Goal: Task Accomplishment & Management: Use online tool/utility

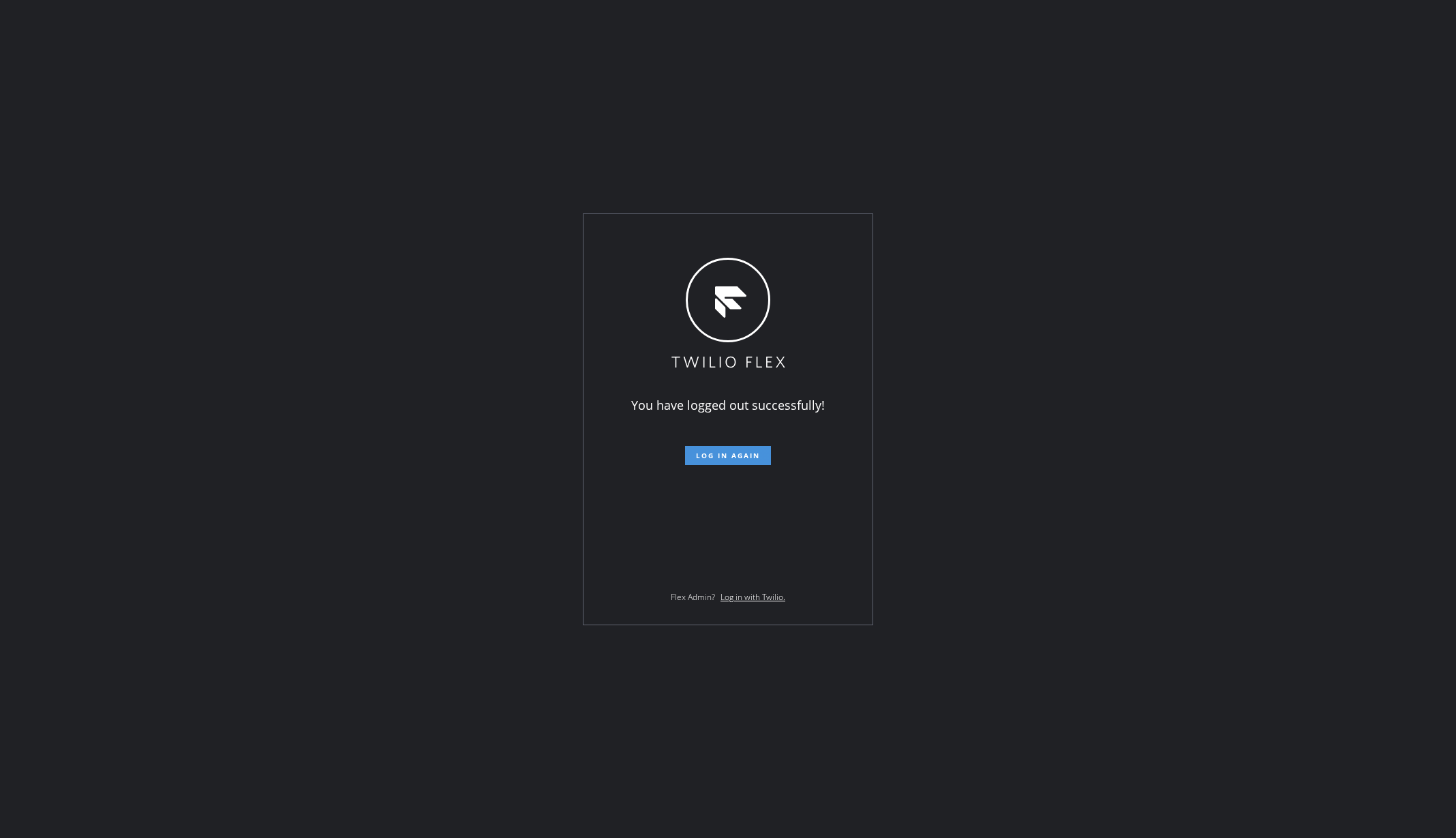
click at [709, 459] on span "Log in again" at bounding box center [727, 455] width 64 height 10
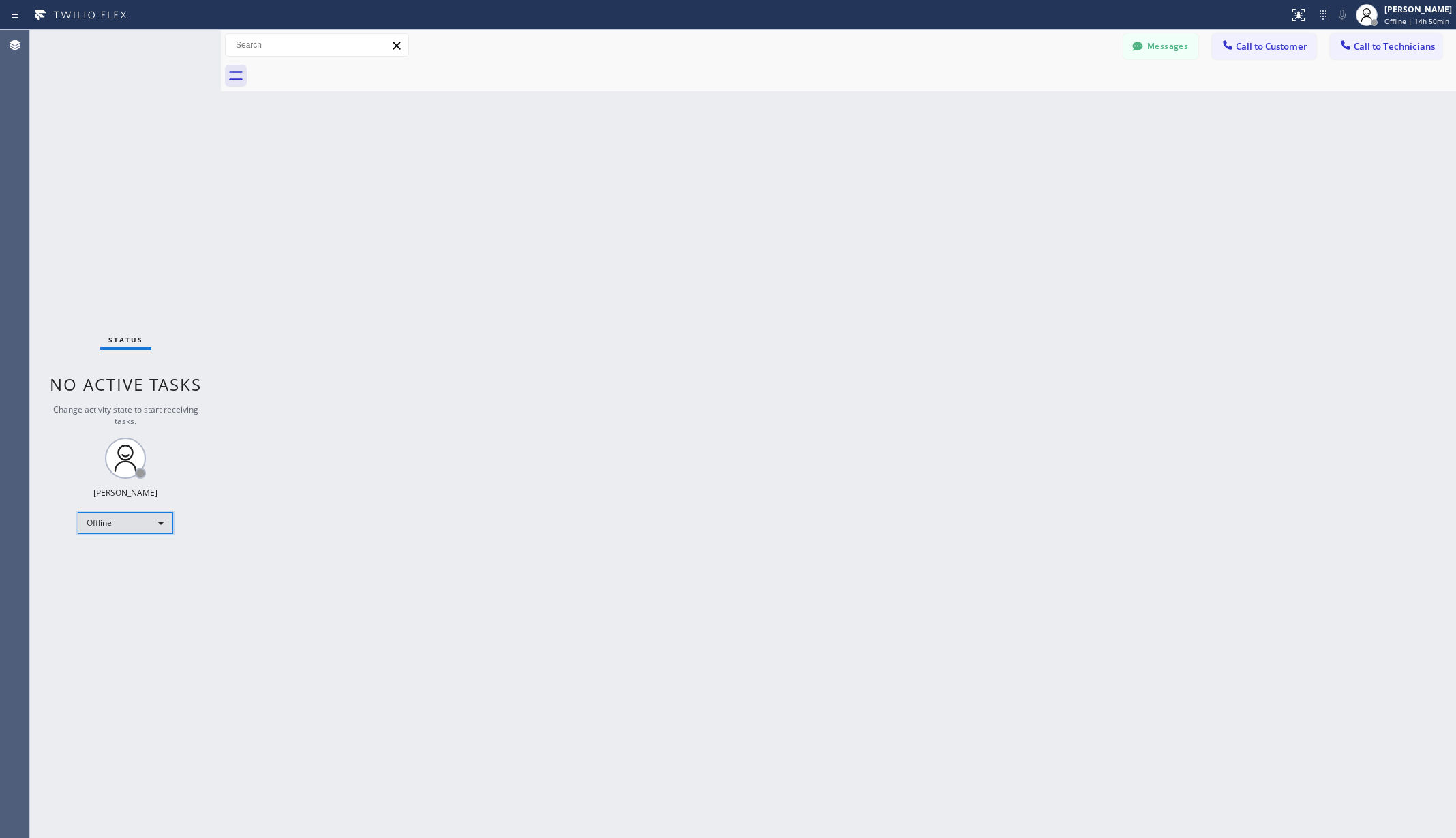
click at [119, 527] on div "Offline" at bounding box center [125, 523] width 96 height 22
click at [111, 577] on li "Unavailable" at bounding box center [124, 576] width 92 height 16
drag, startPoint x: 350, startPoint y: 564, endPoint x: 339, endPoint y: 593, distance: 31.0
click at [350, 563] on div "Back to Dashboard Change Sender ID Customers Technicians AA Adam Arseneault 09/…" at bounding box center [838, 433] width 1234 height 807
click at [290, 281] on div "Back to Dashboard Change Sender ID Customers Technicians AA Adam Arseneault 09/…" at bounding box center [838, 433] width 1234 height 807
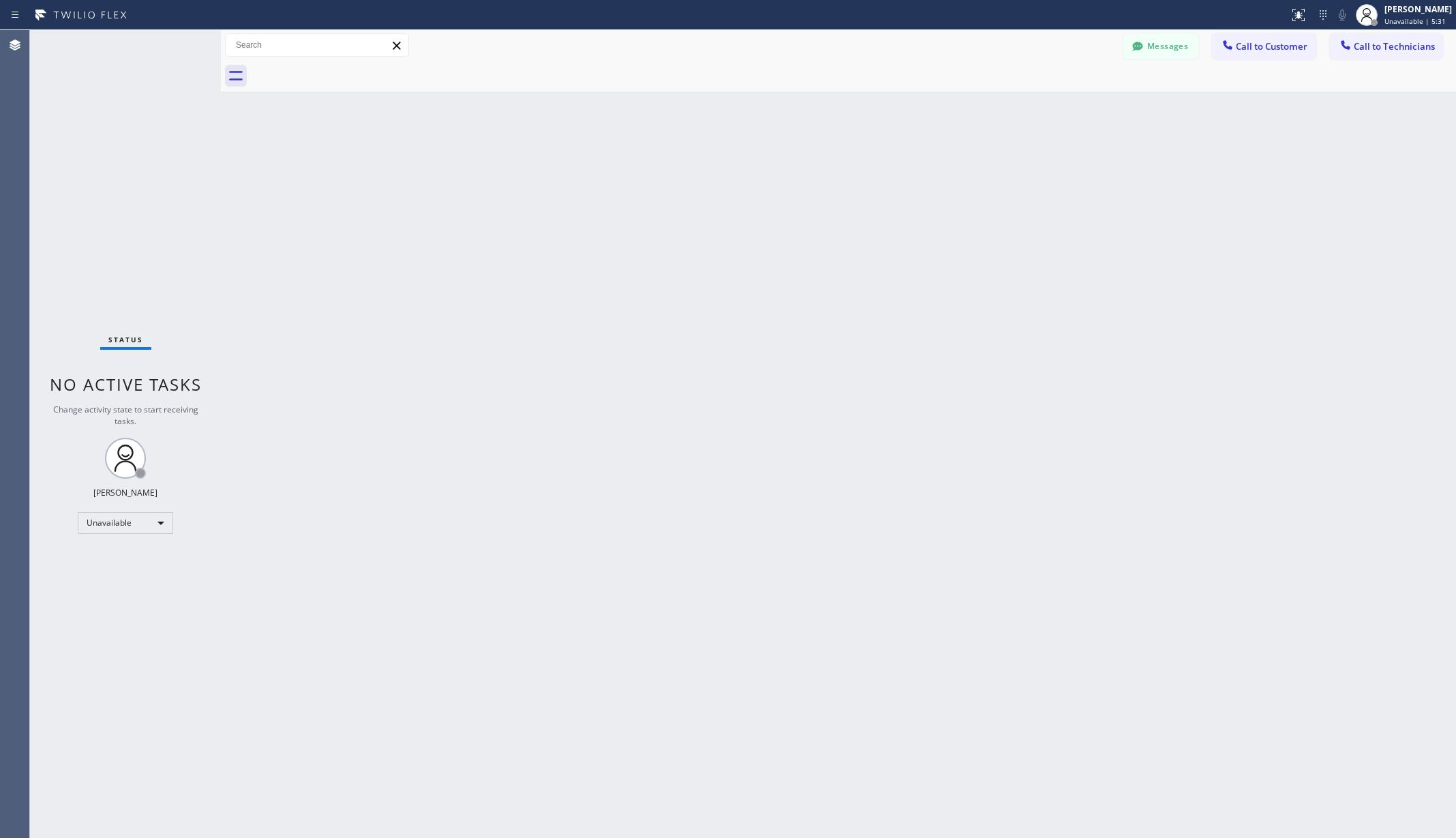
click at [358, 766] on div "Back to Dashboard Change Sender ID Customers Technicians AA Adam Arseneault 09/…" at bounding box center [838, 433] width 1234 height 807
